Goal: Information Seeking & Learning: Check status

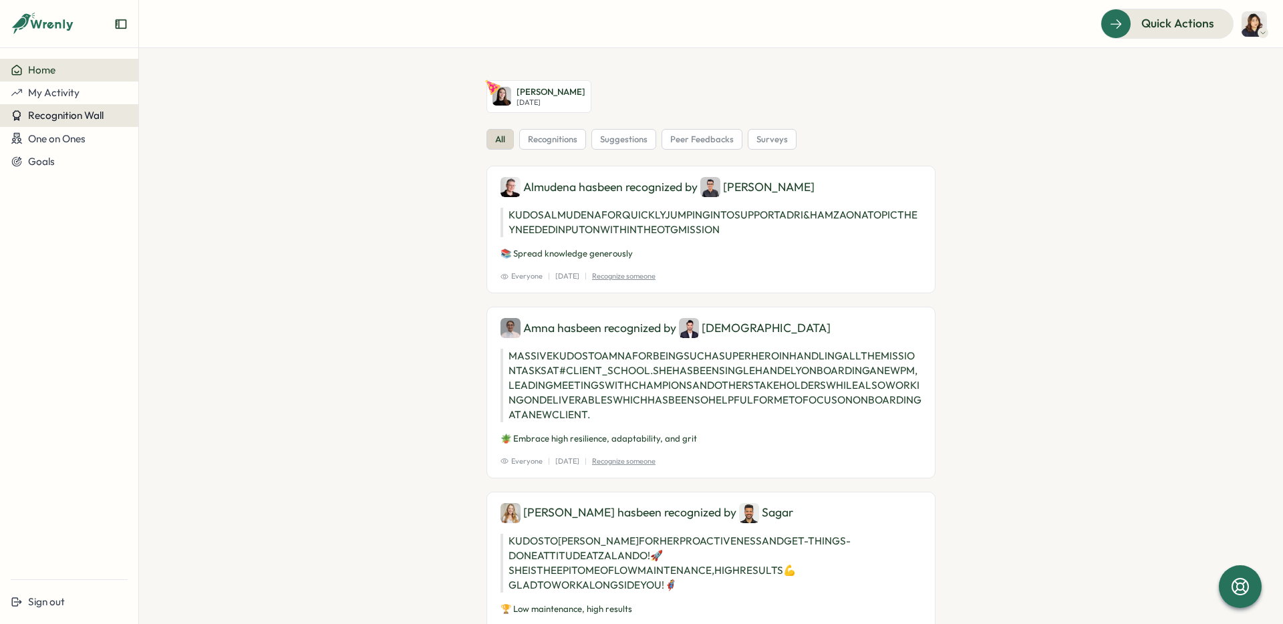
click at [70, 113] on span "Recognition Wall" at bounding box center [66, 115] width 76 height 13
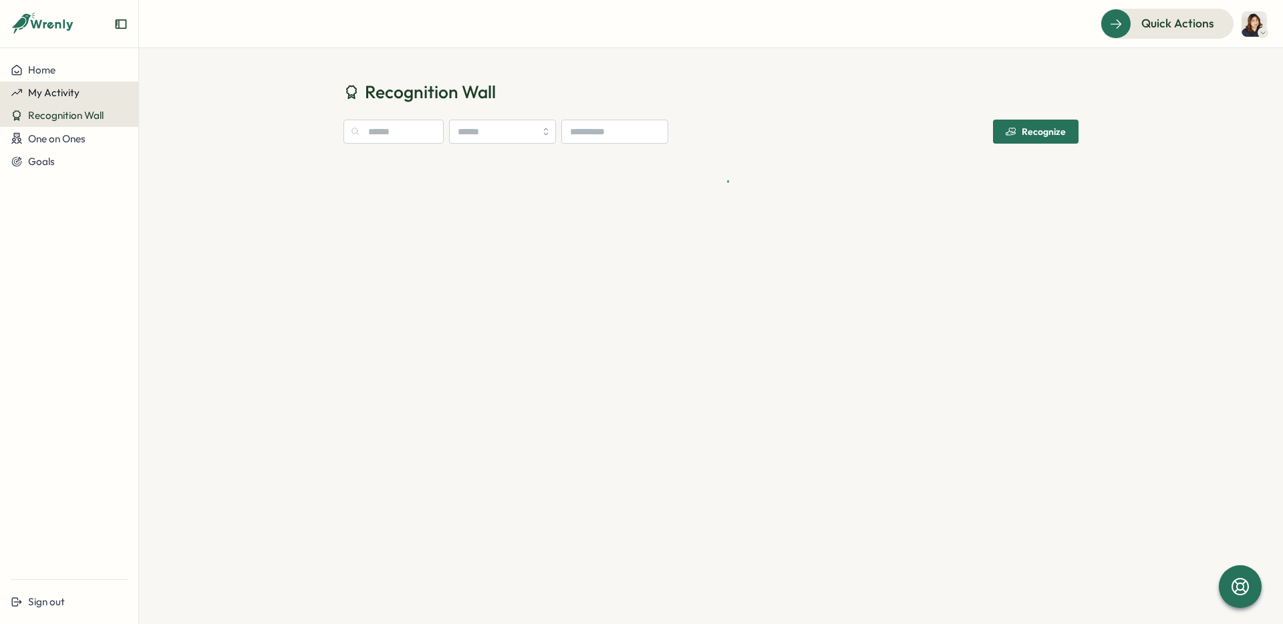
click at [52, 95] on span "My Activity" at bounding box center [53, 92] width 51 height 13
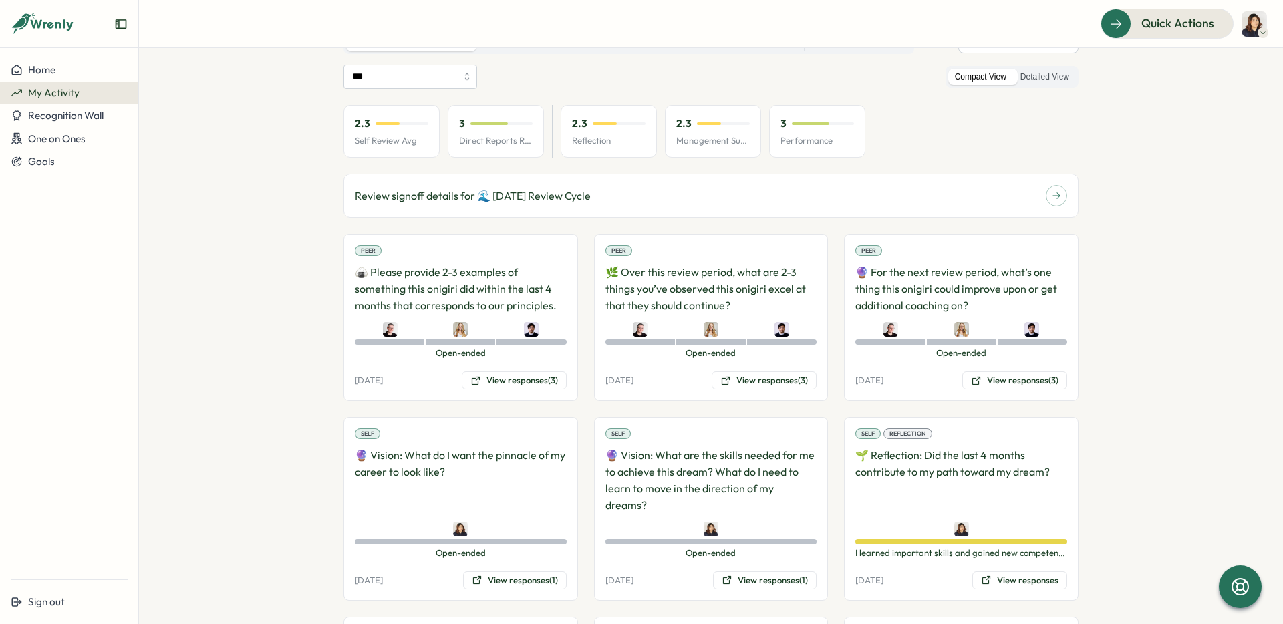
scroll to position [160, 0]
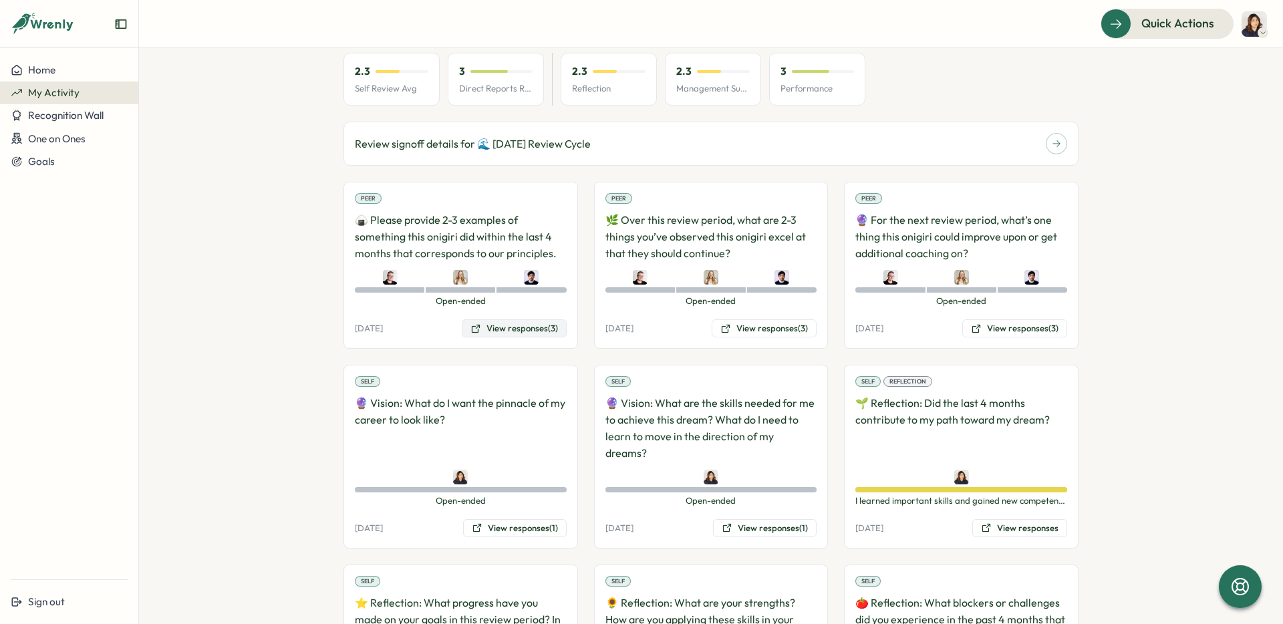
click at [502, 327] on button "View responses (3)" at bounding box center [514, 328] width 105 height 19
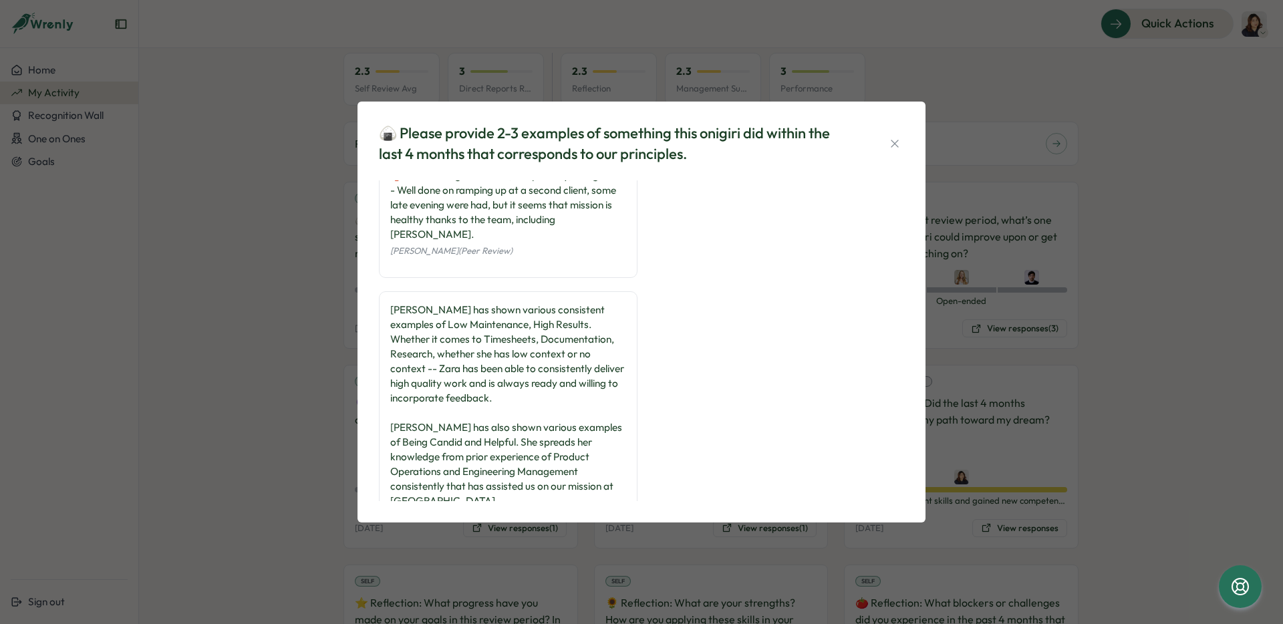
scroll to position [285, 0]
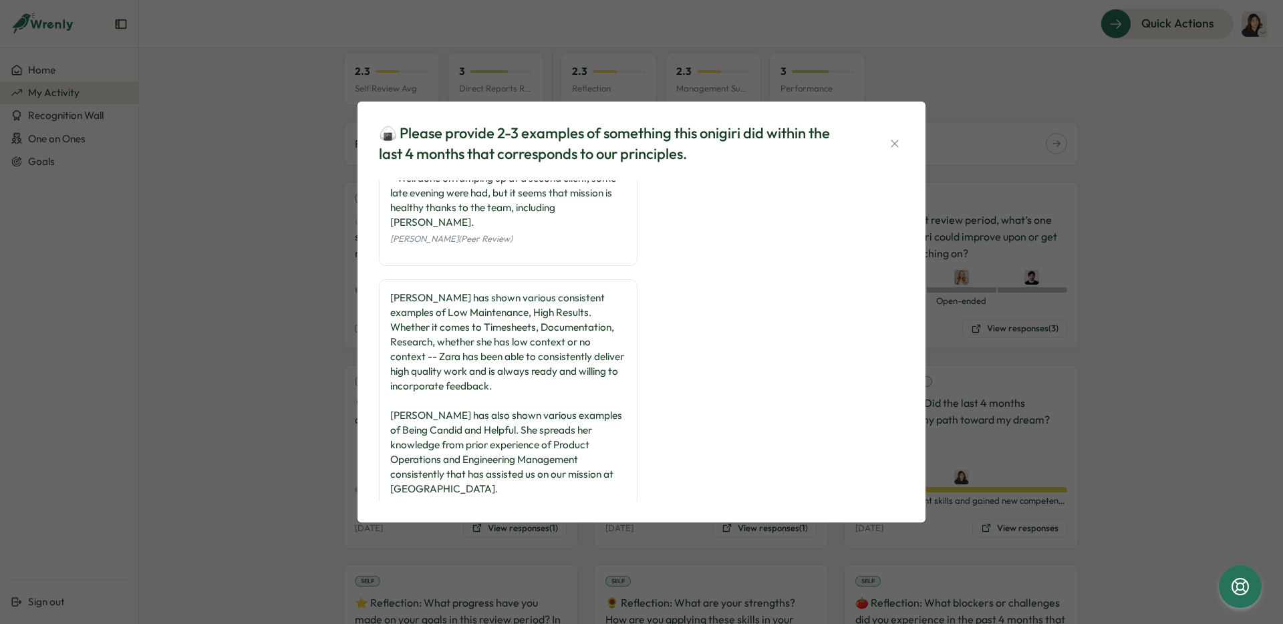
click at [259, 423] on div "🍙 Please provide 2-3 examples of something this onigiri did within the last 4 m…" at bounding box center [641, 312] width 1283 height 624
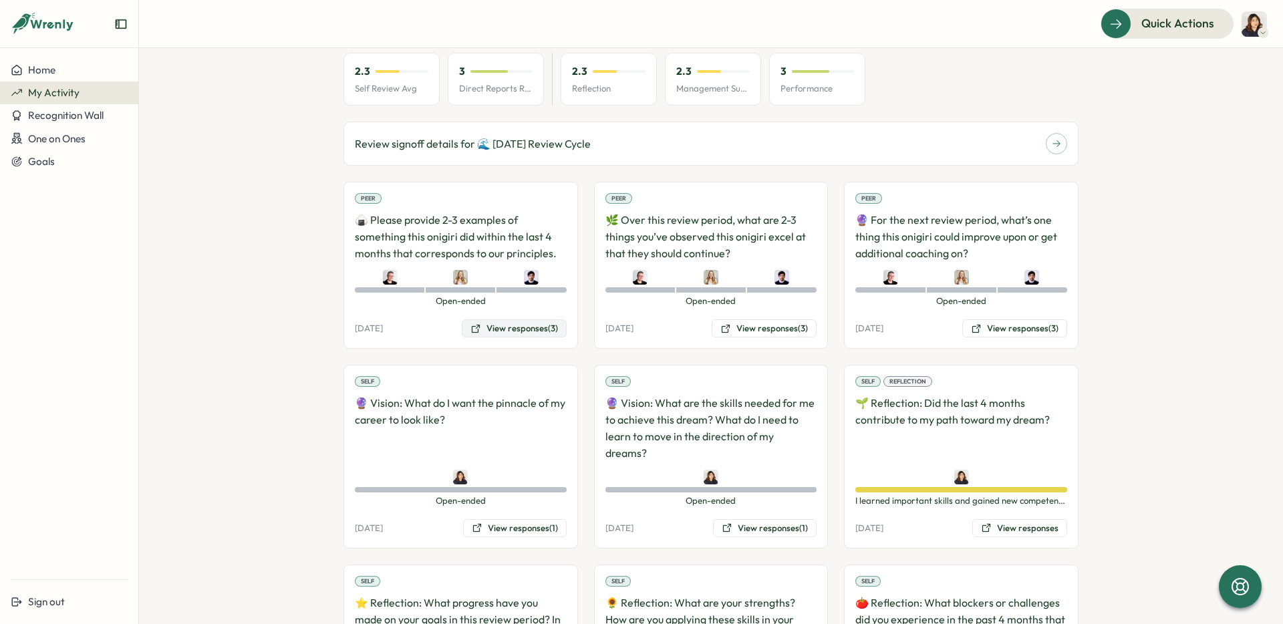
click at [485, 325] on button "View responses (3)" at bounding box center [514, 328] width 105 height 19
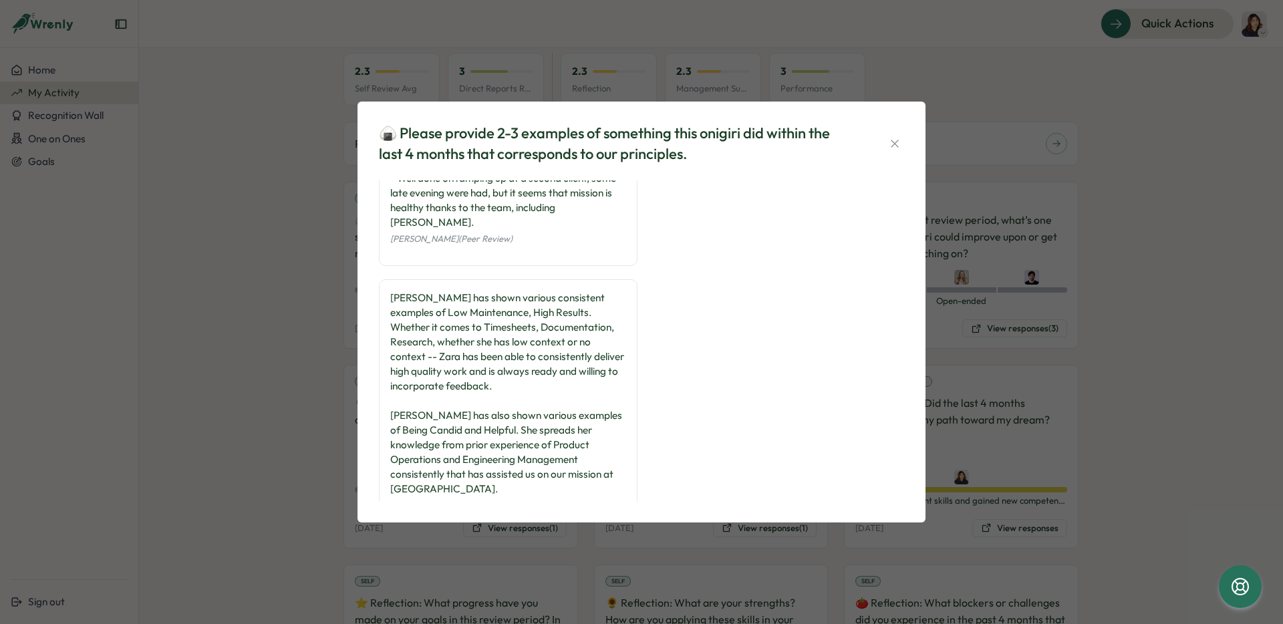
click at [272, 424] on div "🍙 Please provide 2-3 examples of something this onigiri did within the last 4 m…" at bounding box center [641, 312] width 1283 height 624
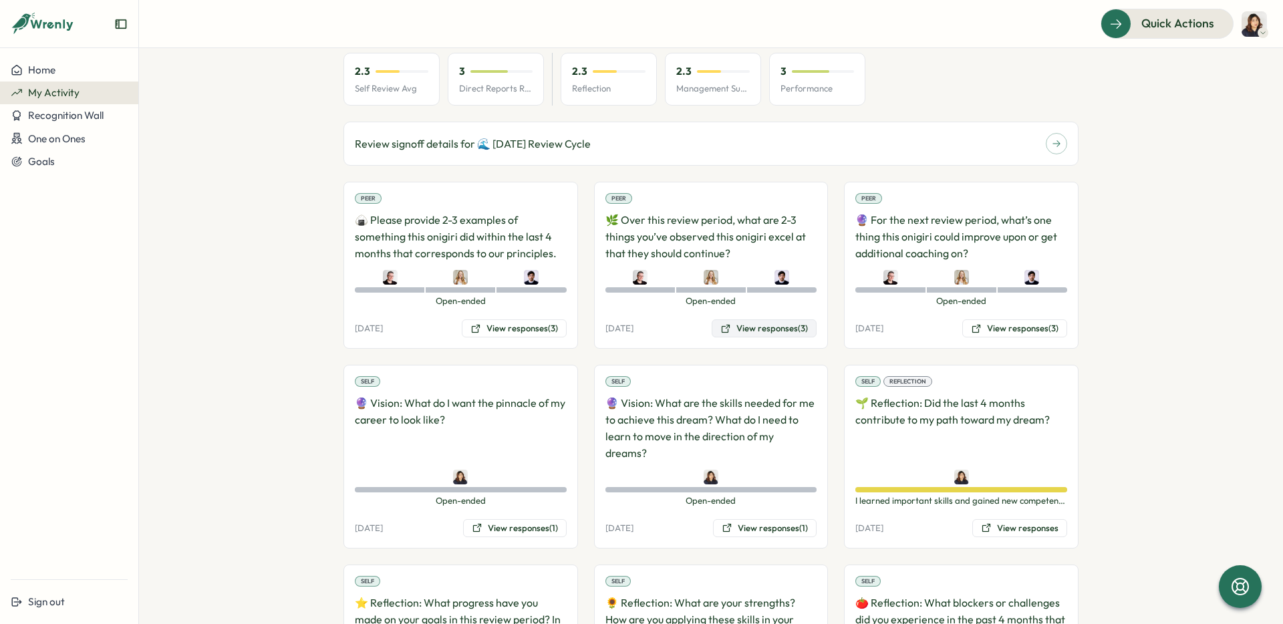
click at [764, 329] on button "View responses (3)" at bounding box center [764, 328] width 105 height 19
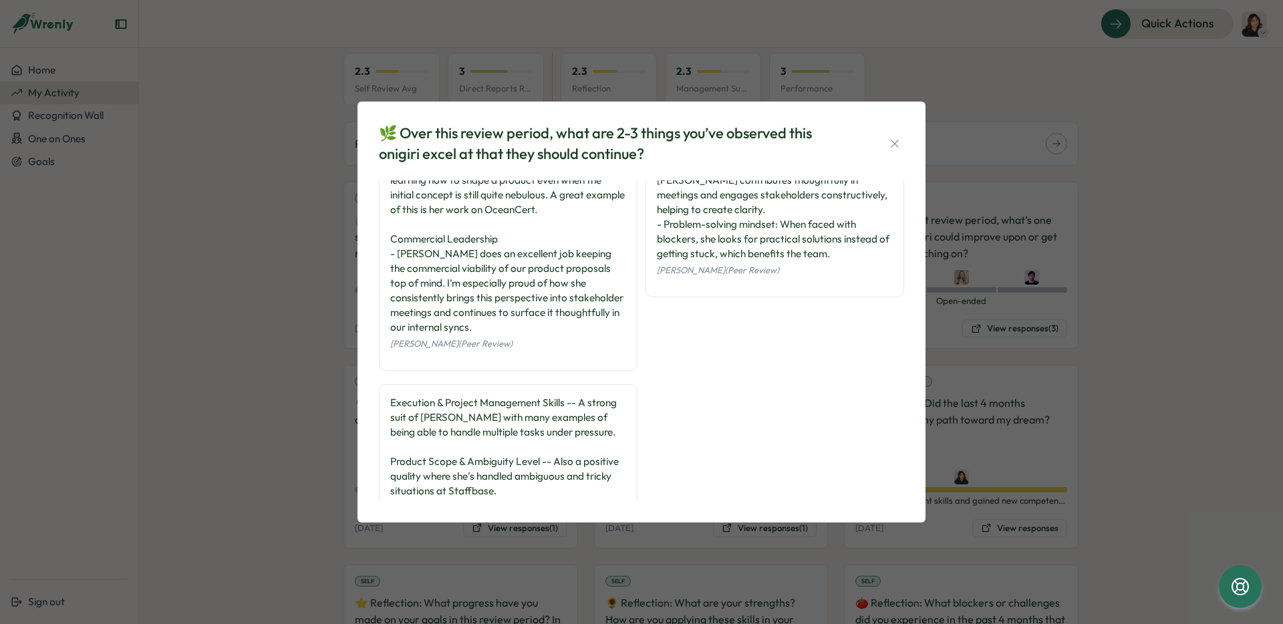
scroll to position [124, 0]
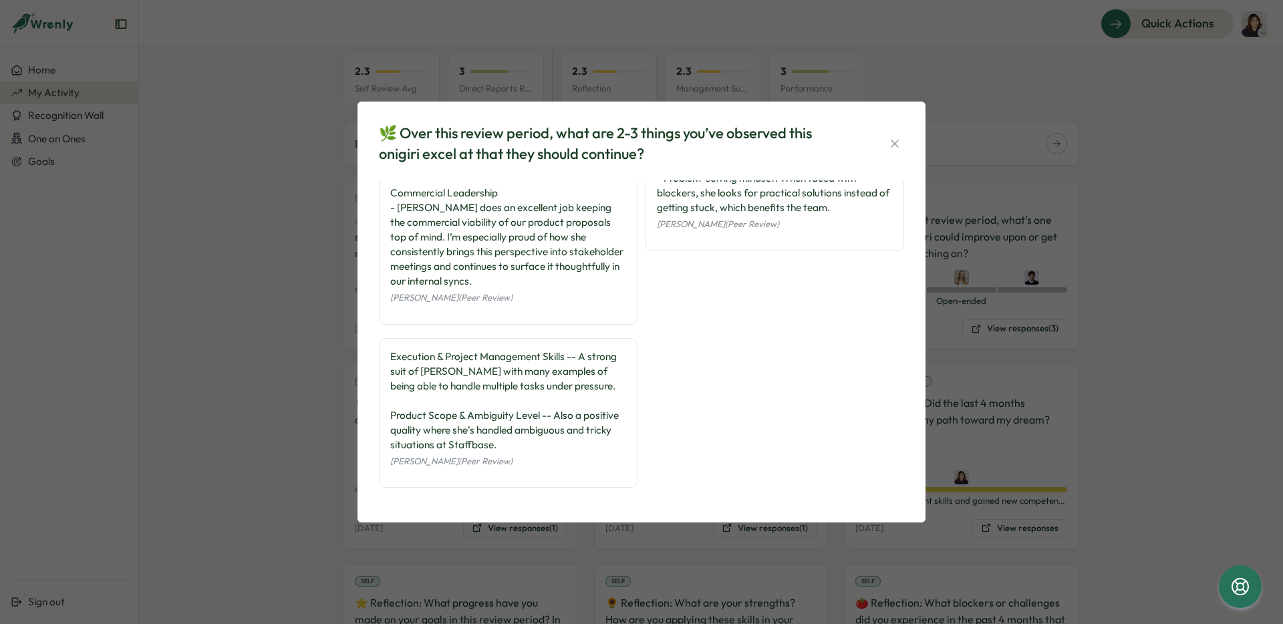
click at [285, 452] on div "🌿 Over this review period, what are 2-3 things you’ve observed this onigiri exc…" at bounding box center [641, 312] width 1283 height 624
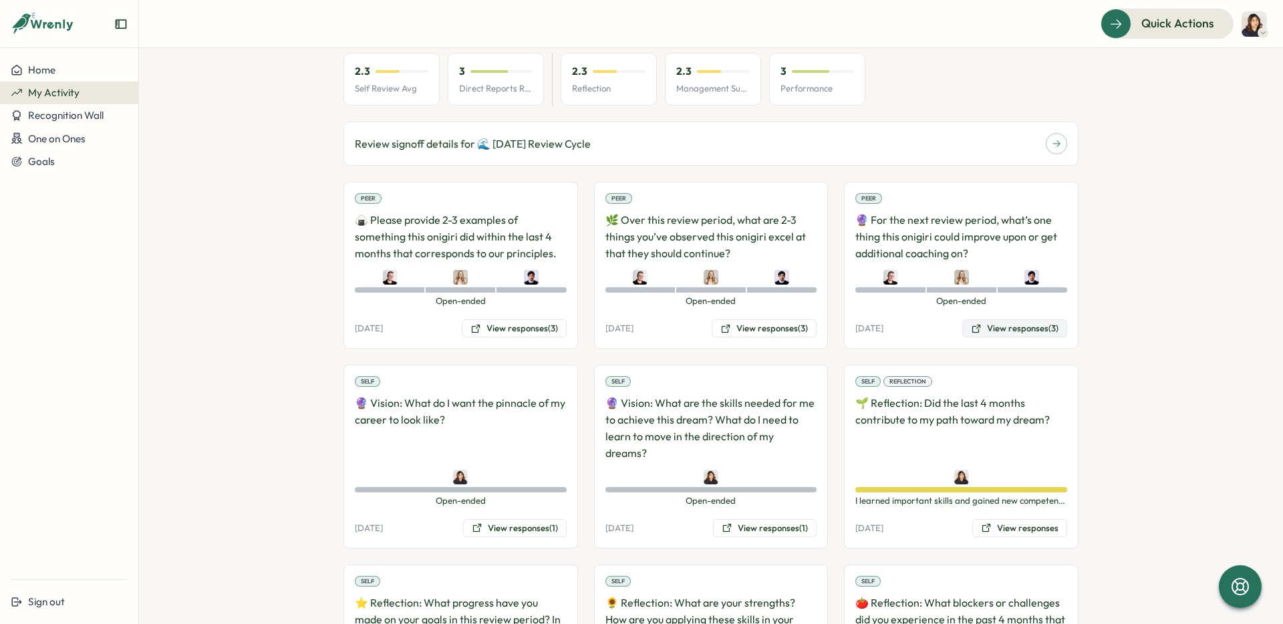
click at [1004, 324] on button "View responses (3)" at bounding box center [1014, 328] width 105 height 19
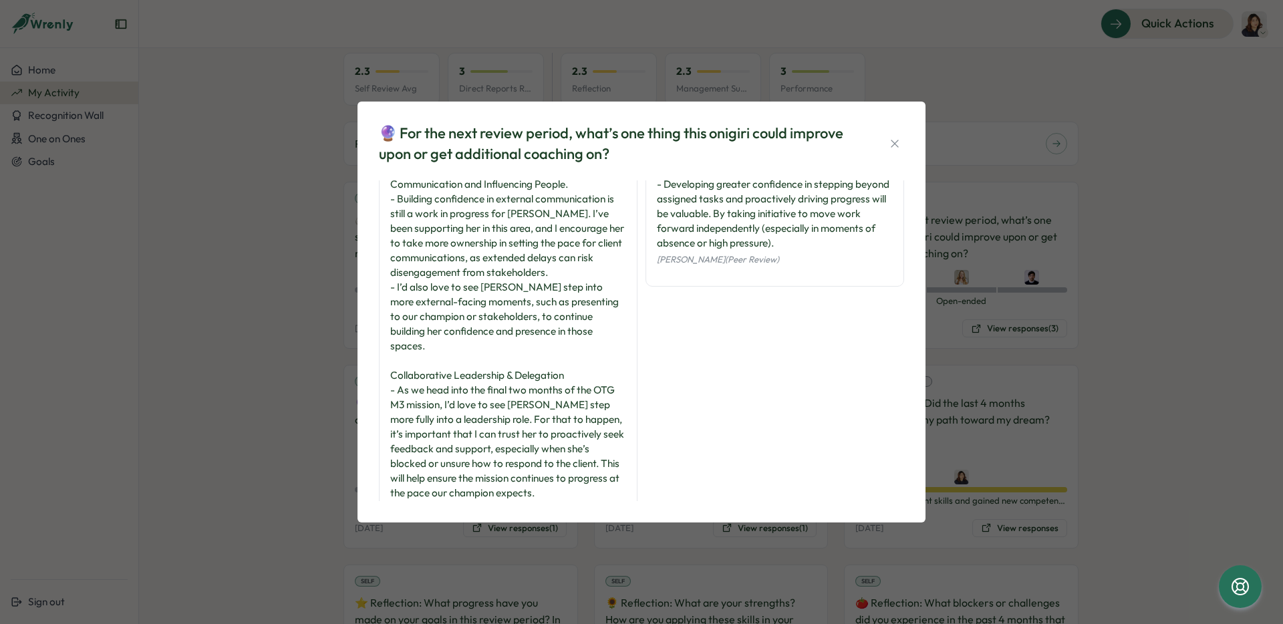
scroll to position [0, 0]
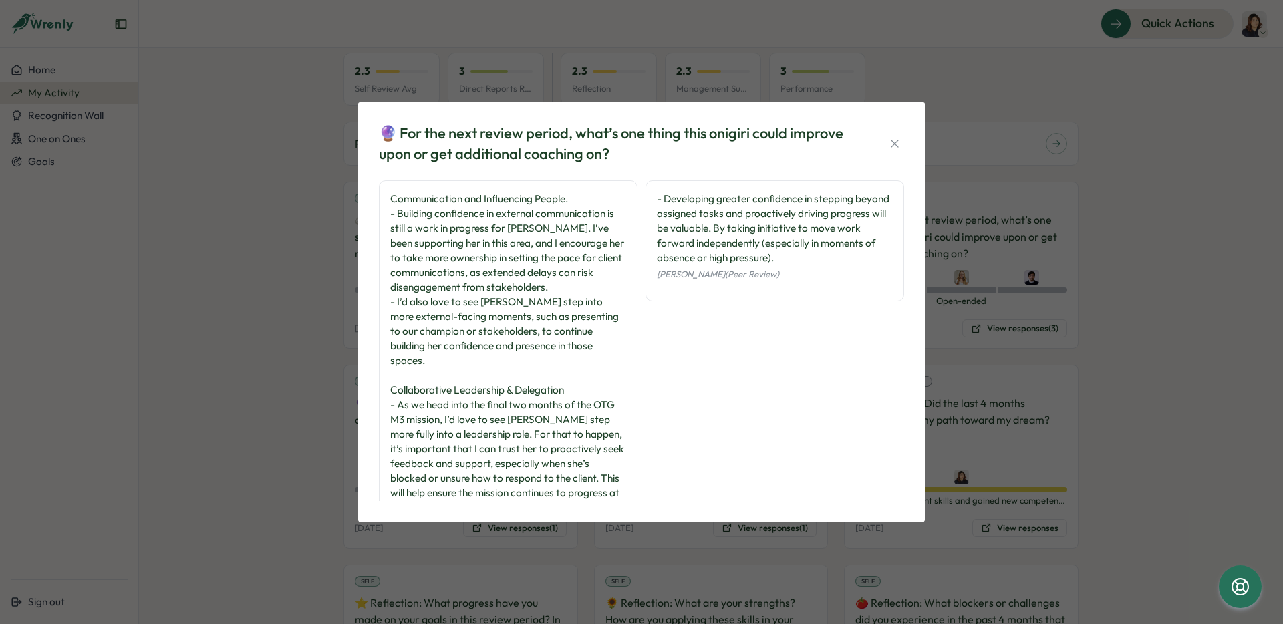
click at [295, 436] on div "🔮 For the next review period, what’s one thing this onigiri could improve upon …" at bounding box center [641, 312] width 1283 height 624
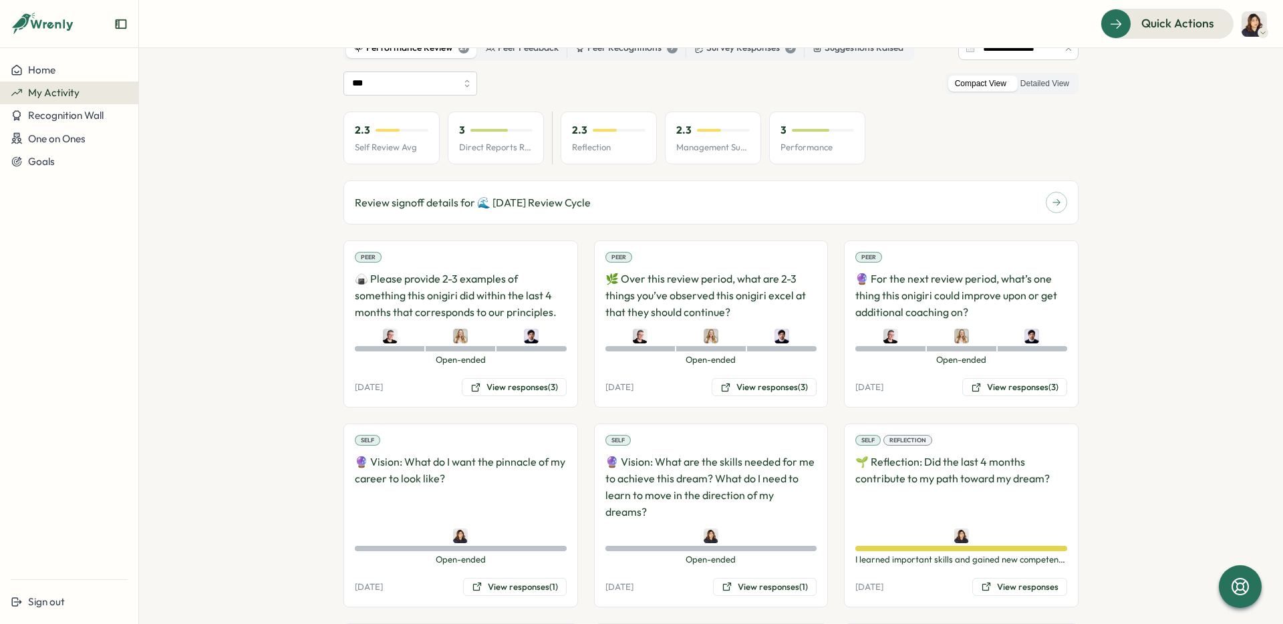
scroll to position [93, 0]
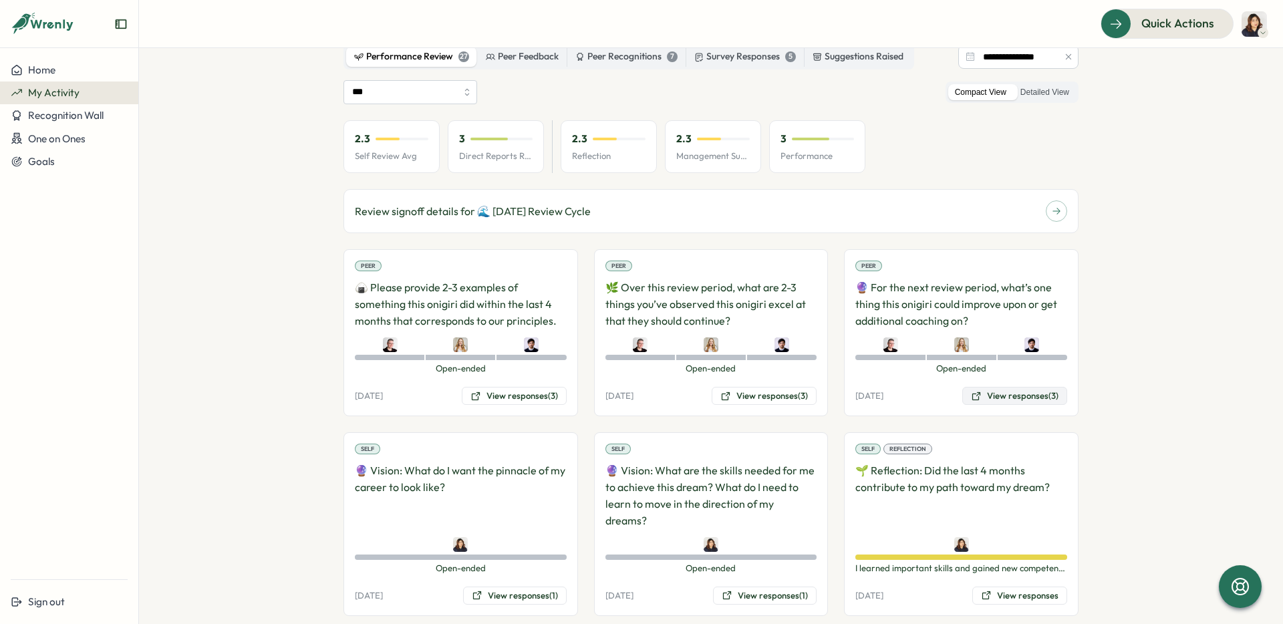
click at [1016, 397] on button "View responses (3)" at bounding box center [1014, 396] width 105 height 19
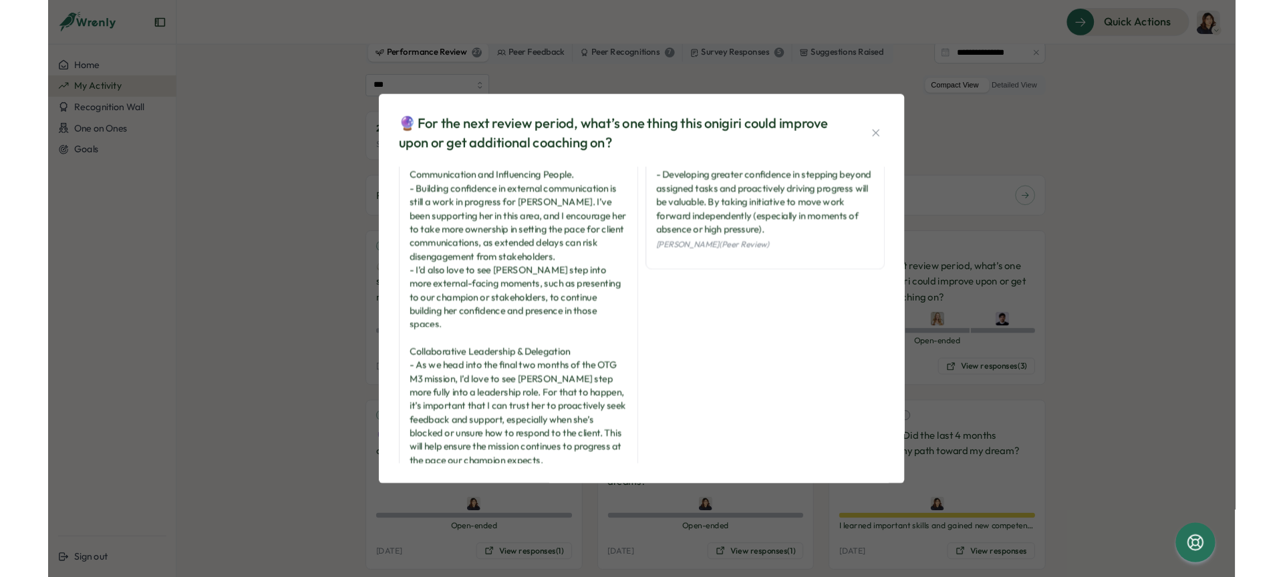
scroll to position [5, 0]
